Goal: Navigation & Orientation: Find specific page/section

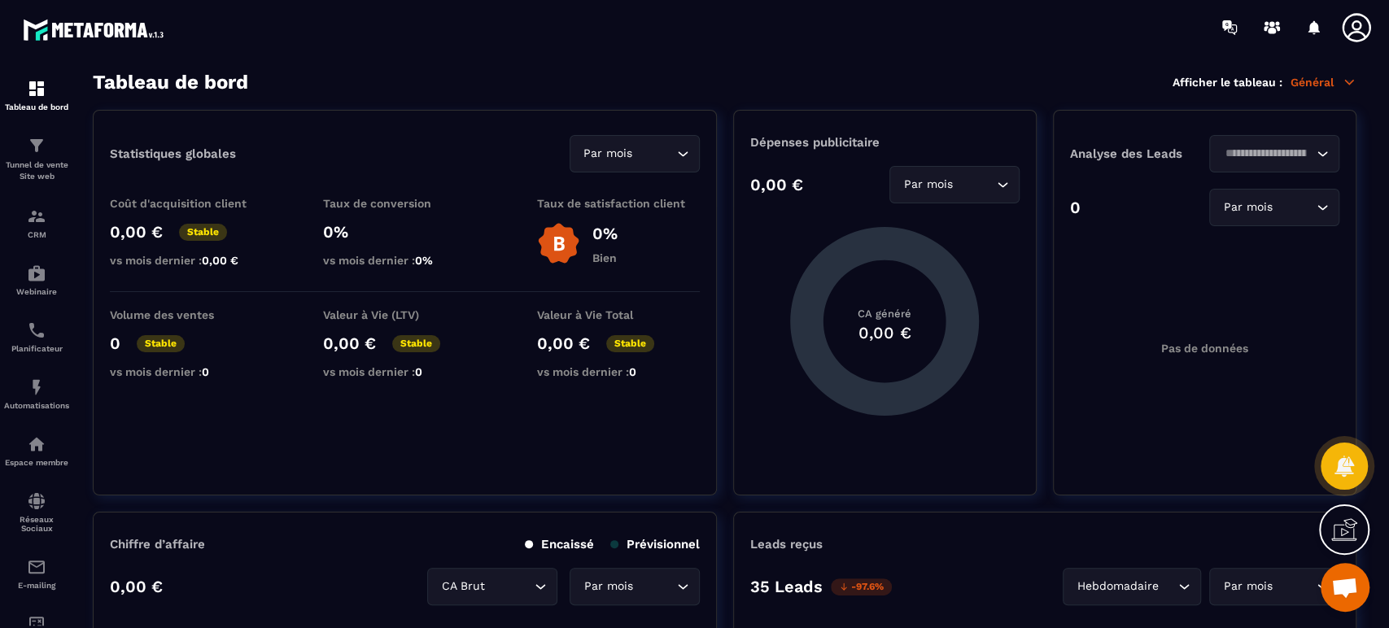
click at [1091, 55] on section "Tableau de bord Tunnel de vente Site web CRM Webinaire Planificateur Automatisa…" at bounding box center [694, 350] width 1389 height 591
click at [41, 145] on img at bounding box center [37, 146] width 20 height 20
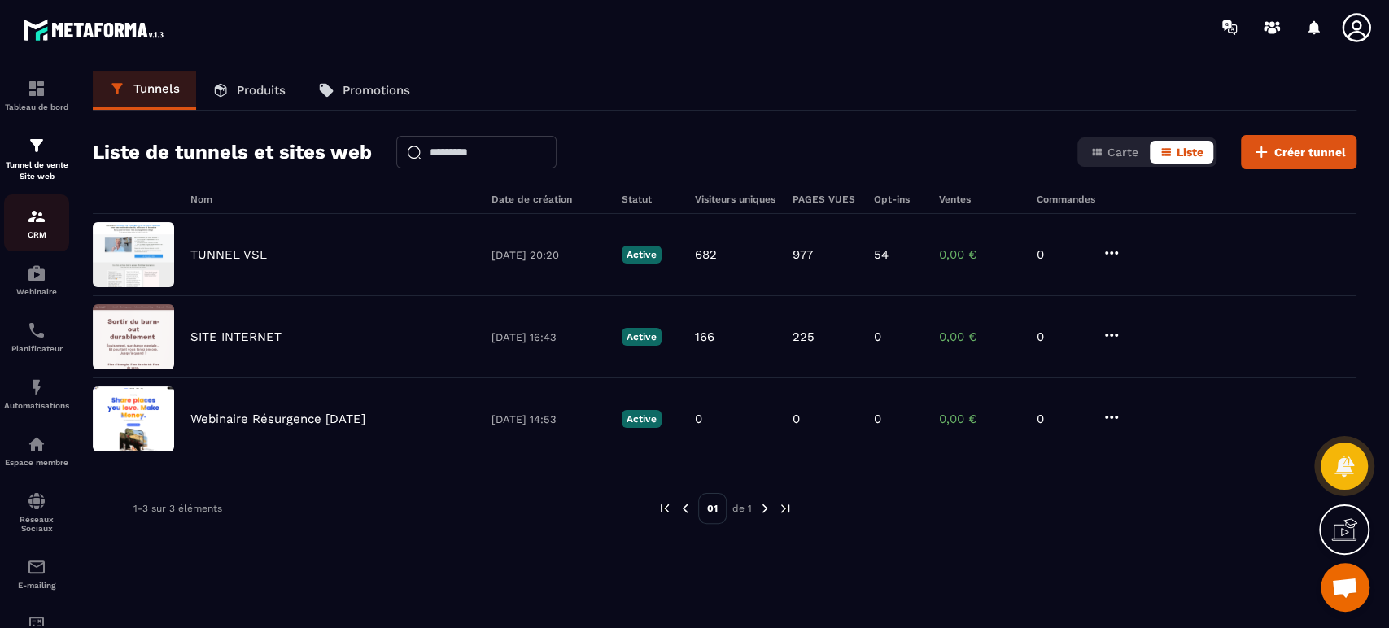
click at [37, 222] on img at bounding box center [37, 217] width 20 height 20
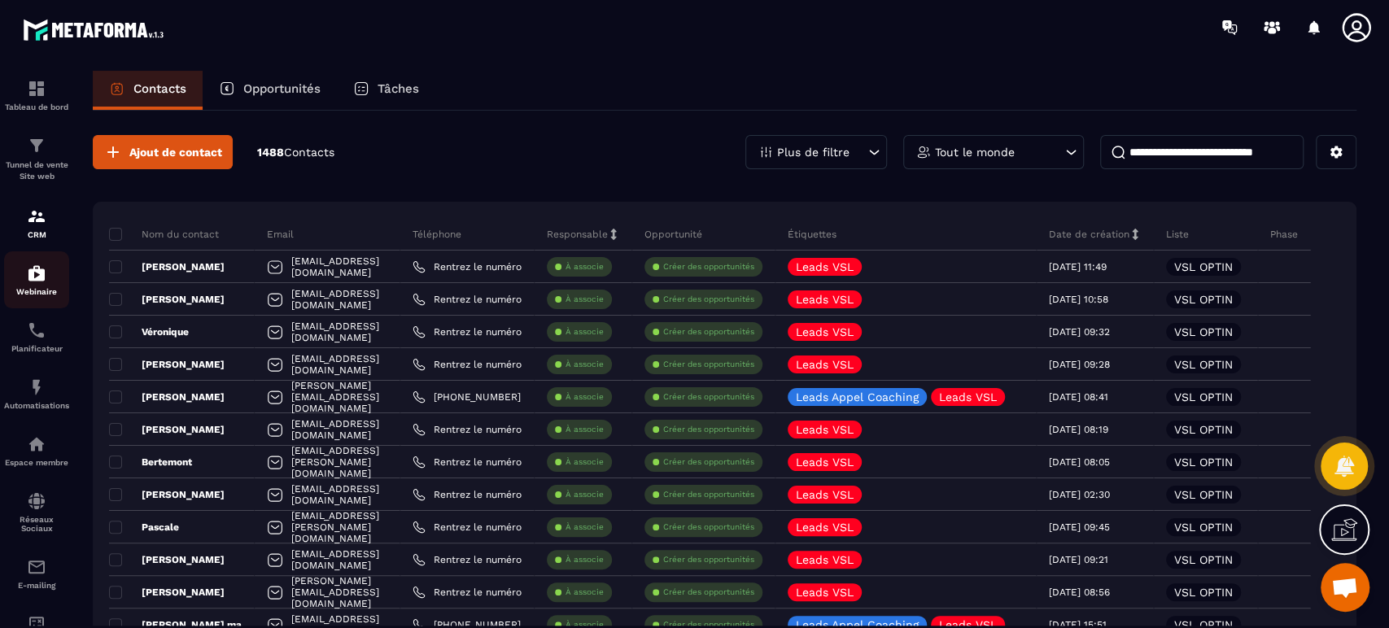
click at [39, 267] on img at bounding box center [37, 274] width 20 height 20
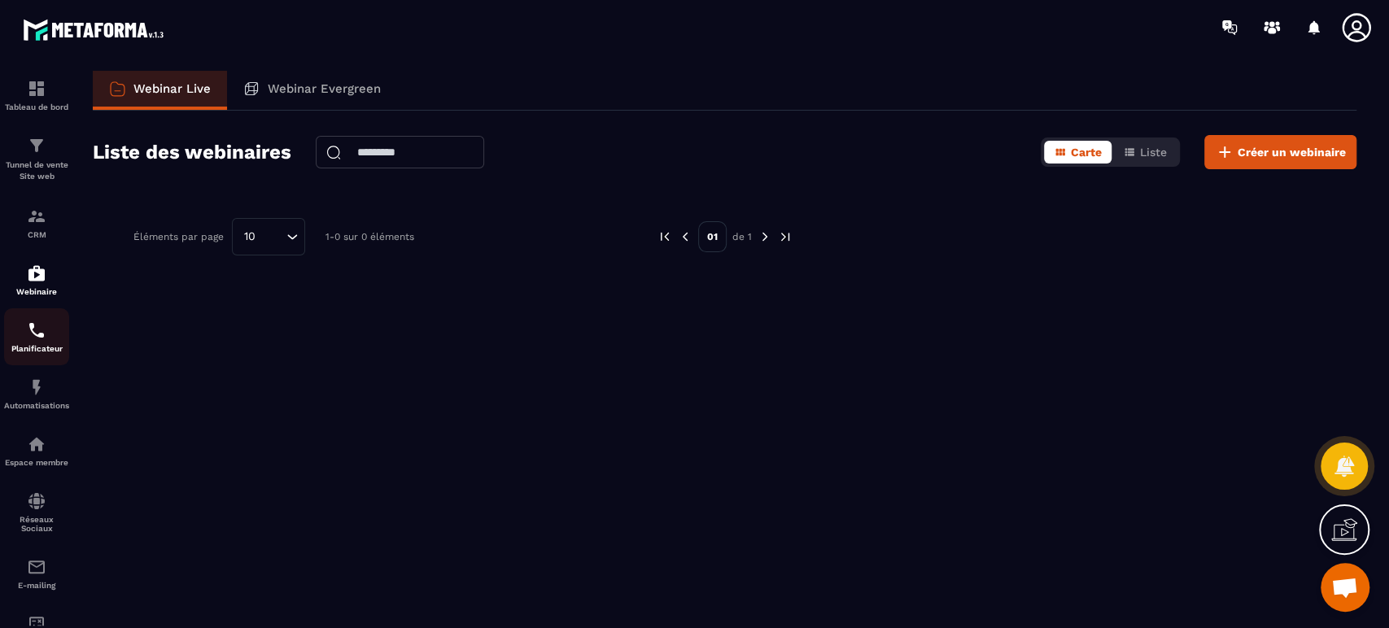
click at [37, 338] on img at bounding box center [37, 331] width 20 height 20
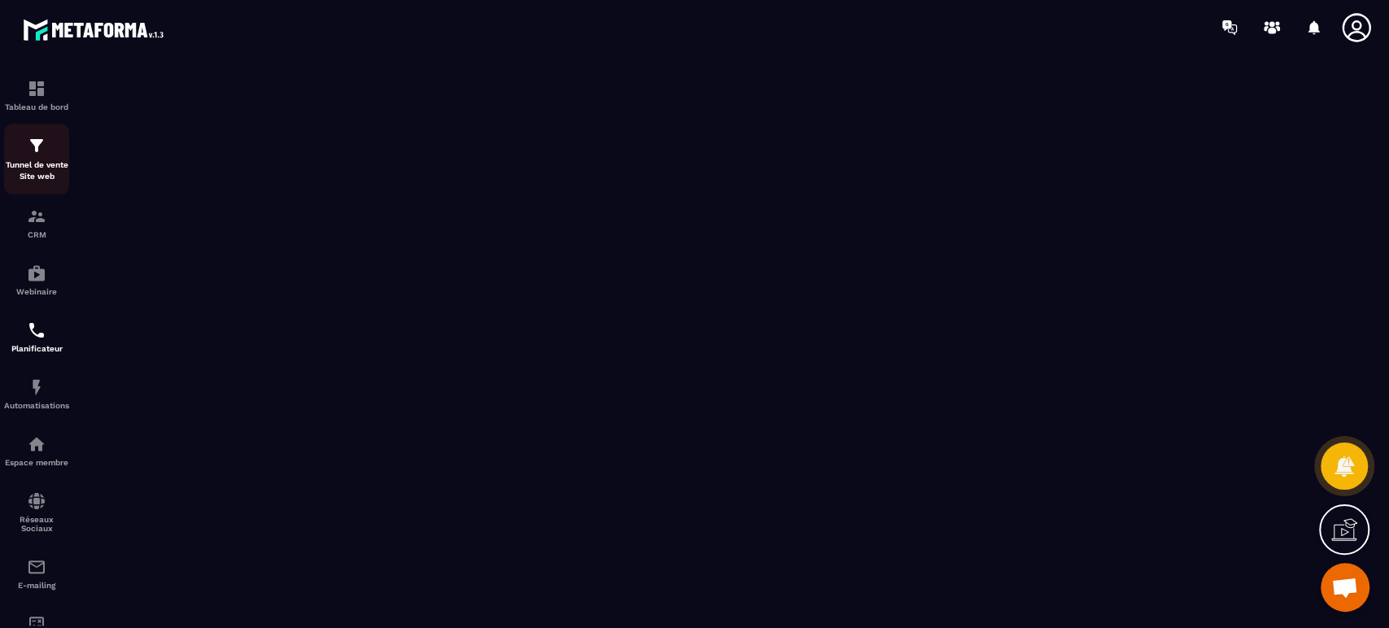
click at [34, 155] on img at bounding box center [37, 146] width 20 height 20
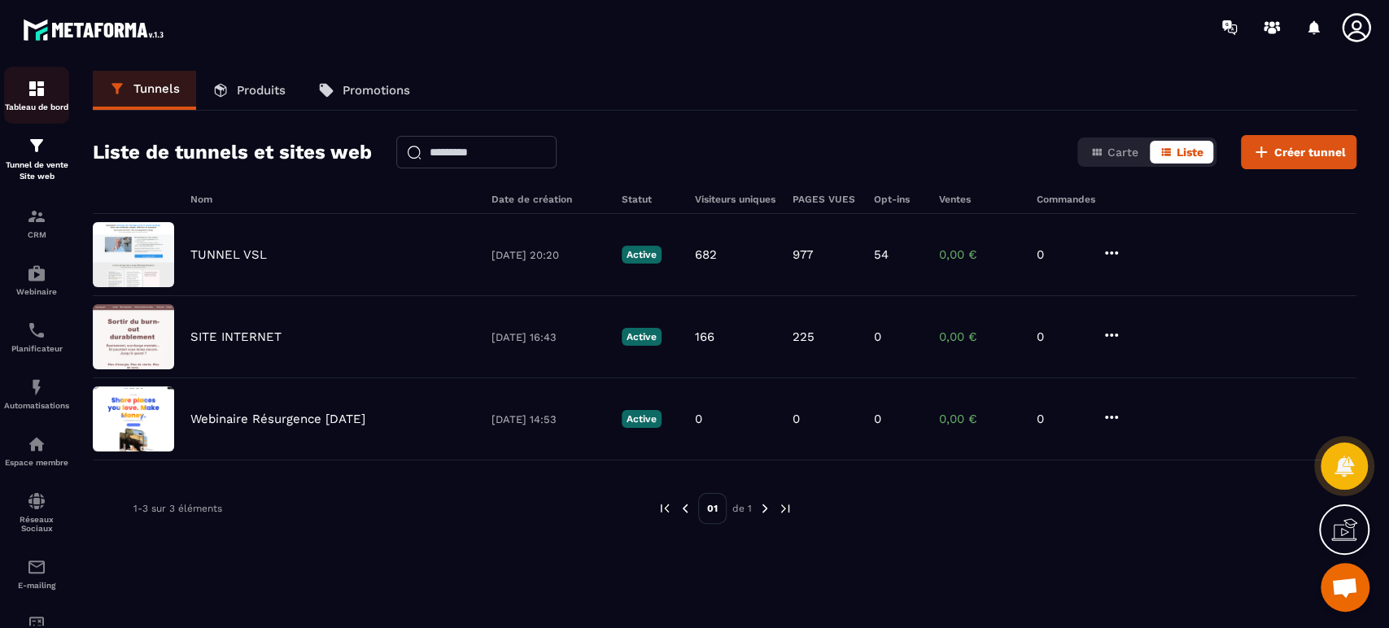
click at [48, 106] on p "Tableau de bord" at bounding box center [36, 107] width 65 height 9
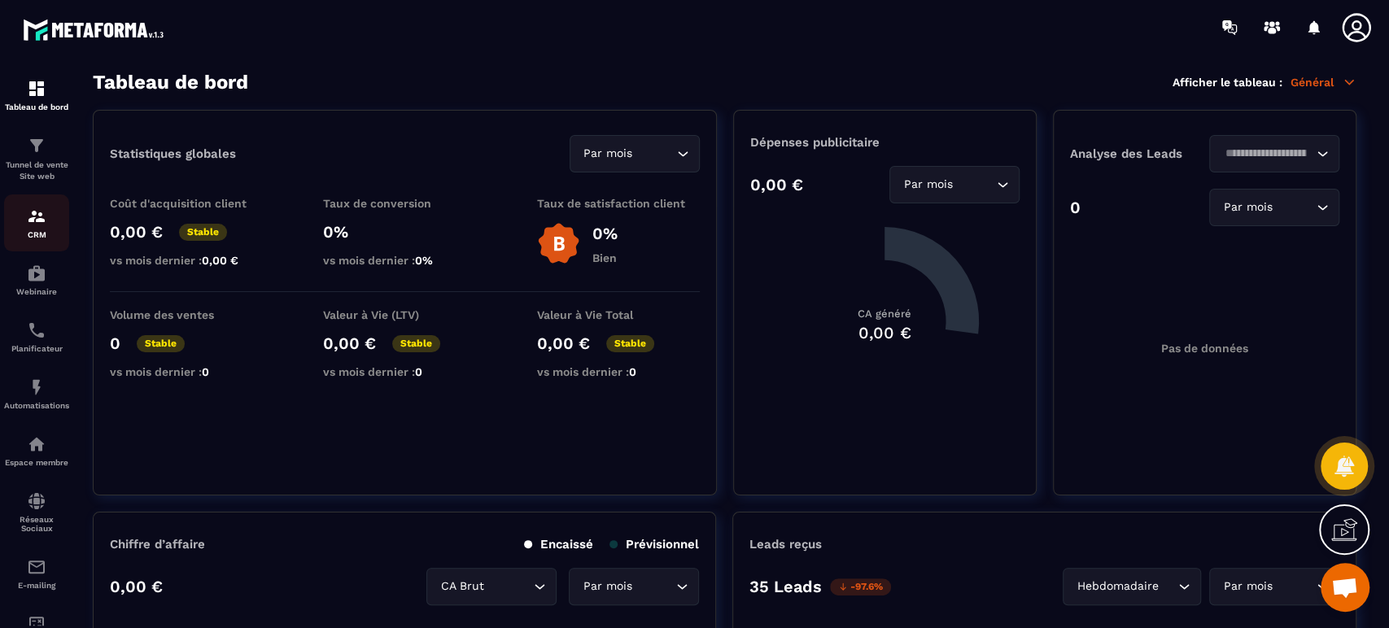
click at [47, 220] on div "CRM" at bounding box center [36, 223] width 65 height 33
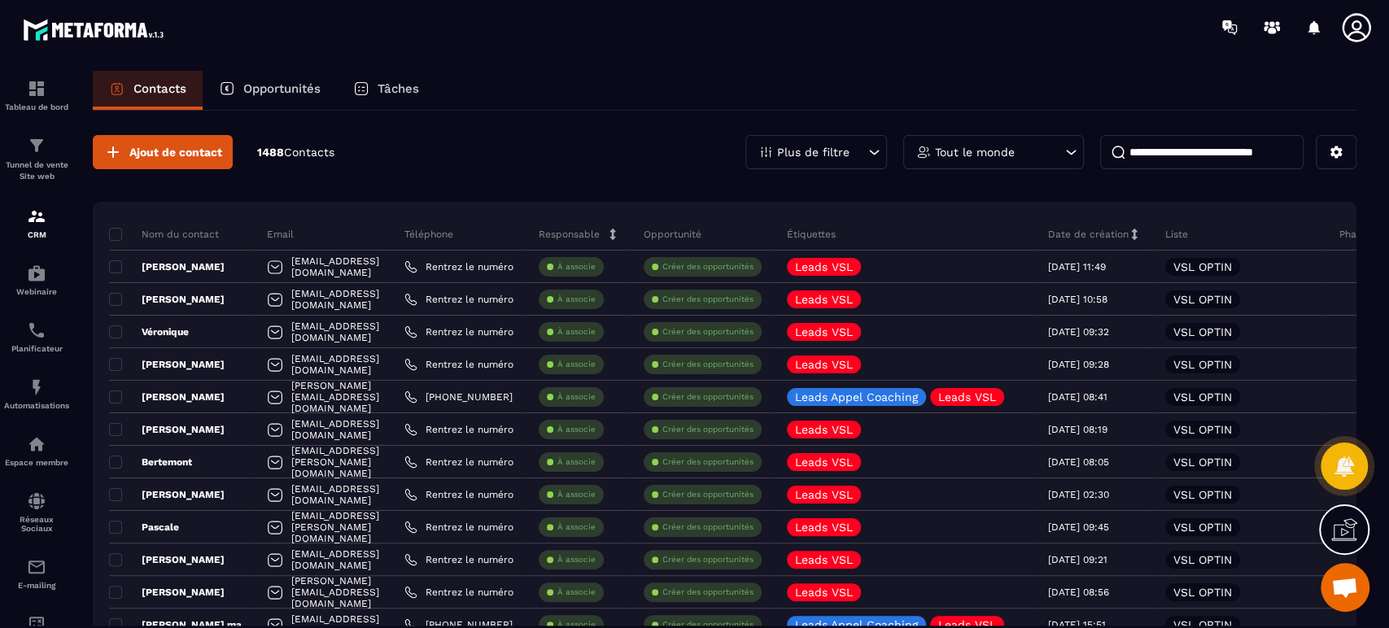
click at [410, 84] on p "Tâches" at bounding box center [399, 88] width 42 height 15
